Goal: Task Accomplishment & Management: Complete application form

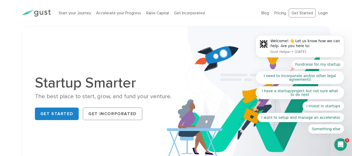
click at [318, 13] on body "Welcome! 👋 Let us know how we can help. Are you here to: Gust Helper • [DATE] F…" at bounding box center [300, 47] width 100 height 185
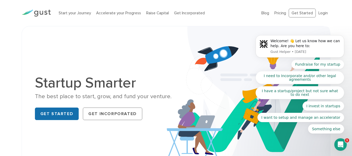
click at [53, 116] on link "Get Started" at bounding box center [57, 114] width 44 height 13
click at [319, 13] on body "Welcome! 👋 Let us know how we can help. Are you here to: Gust Helper • [DATE] F…" at bounding box center [300, 47] width 100 height 185
click at [58, 112] on link "Get Started" at bounding box center [57, 114] width 44 height 13
